Goal: Task Accomplishment & Management: Use online tool/utility

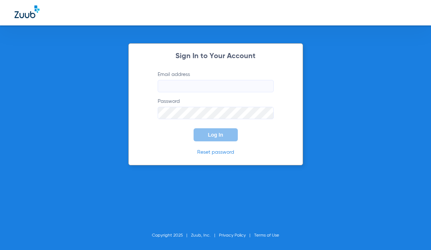
type input "[EMAIL_ADDRESS][DOMAIN_NAME]"
click at [213, 134] on span "Log In" at bounding box center [215, 135] width 15 height 6
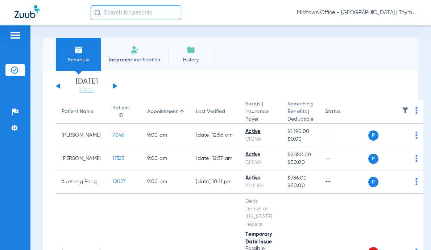
click at [113, 14] on input "text" at bounding box center [136, 12] width 91 height 15
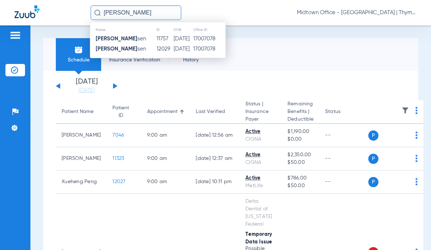
type input "[PERSON_NAME]"
click at [127, 38] on strong "[PERSON_NAME]" at bounding box center [117, 38] width 42 height 5
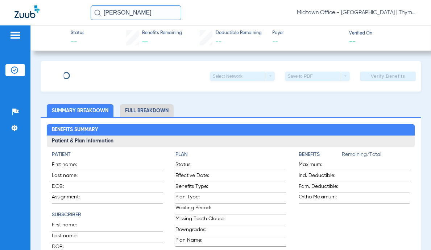
type input "[PERSON_NAME]"
type input "[DATE]"
type input "562490287"
type input "263787"
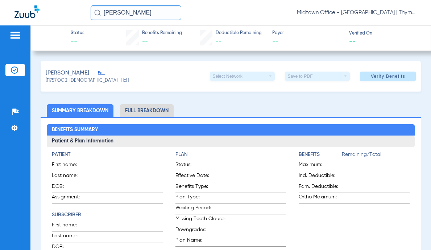
click at [102, 73] on span "Edit" at bounding box center [101, 73] width 7 height 7
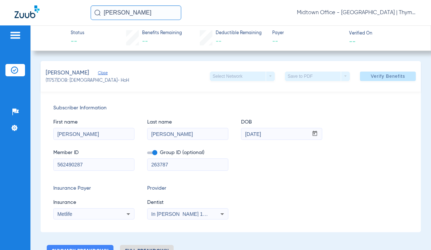
click at [201, 214] on span "In [PERSON_NAME] 1205114618" at bounding box center [189, 214] width 77 height 6
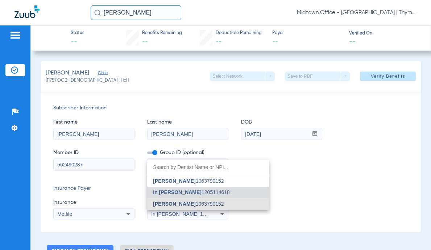
click at [184, 201] on span "[PERSON_NAME]" at bounding box center [174, 204] width 42 height 6
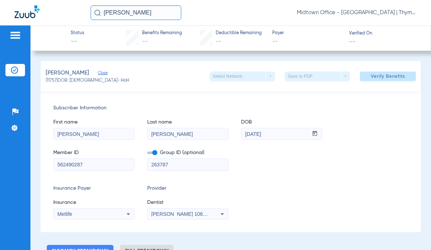
click at [387, 78] on span "Verify Benefits" at bounding box center [388, 76] width 34 height 6
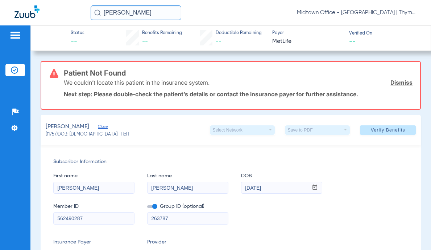
click at [391, 84] on link "Dismiss" at bounding box center [402, 82] width 22 height 7
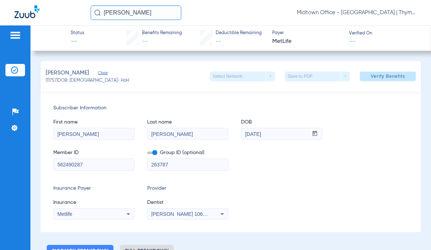
scroll to position [36, 0]
